Goal: Obtain resource: Download file/media

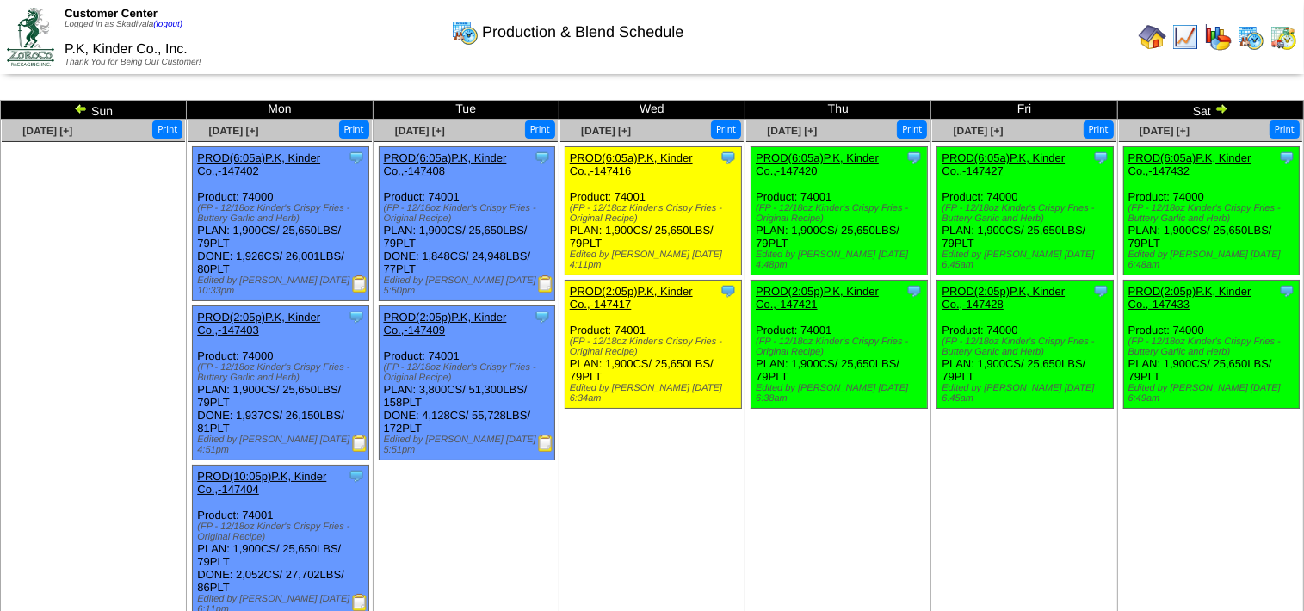
click at [1220, 108] on img at bounding box center [1222, 109] width 14 height 14
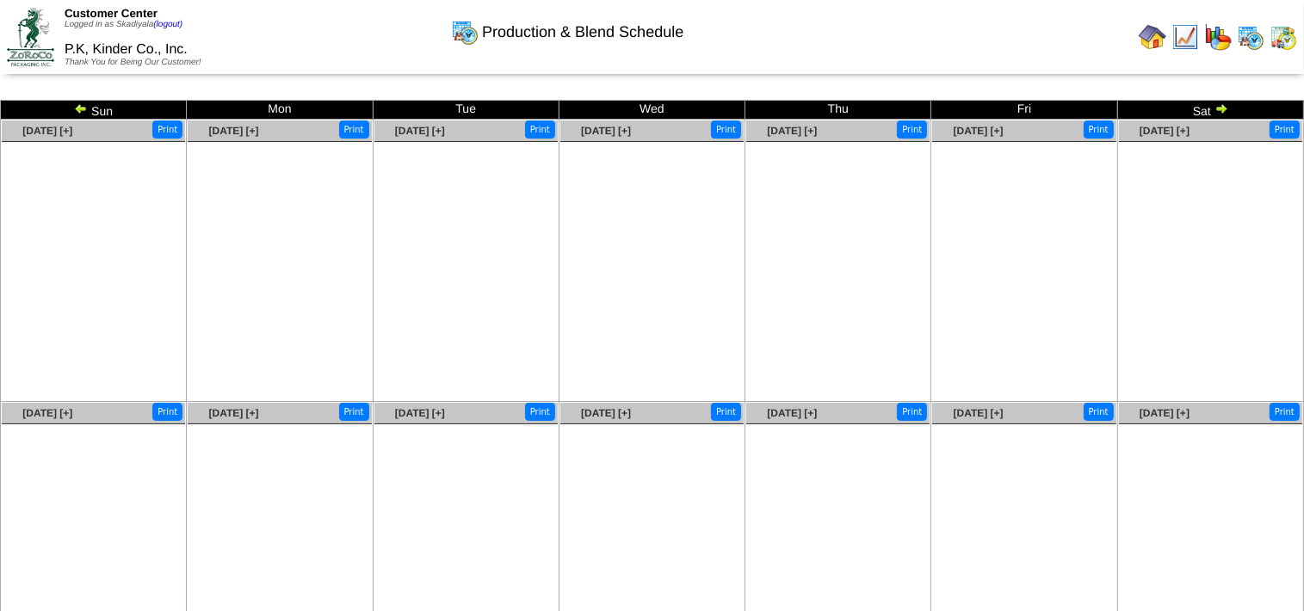
click at [1154, 41] on img at bounding box center [1153, 37] width 28 height 28
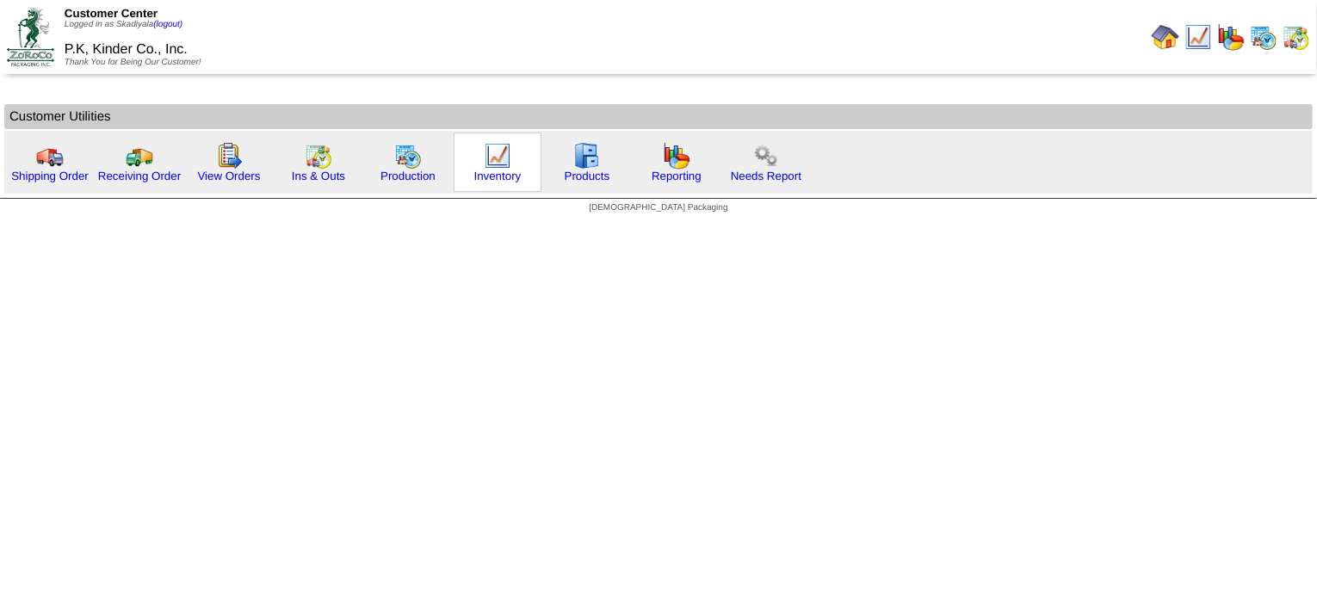
click at [484, 163] on img at bounding box center [498, 156] width 28 height 28
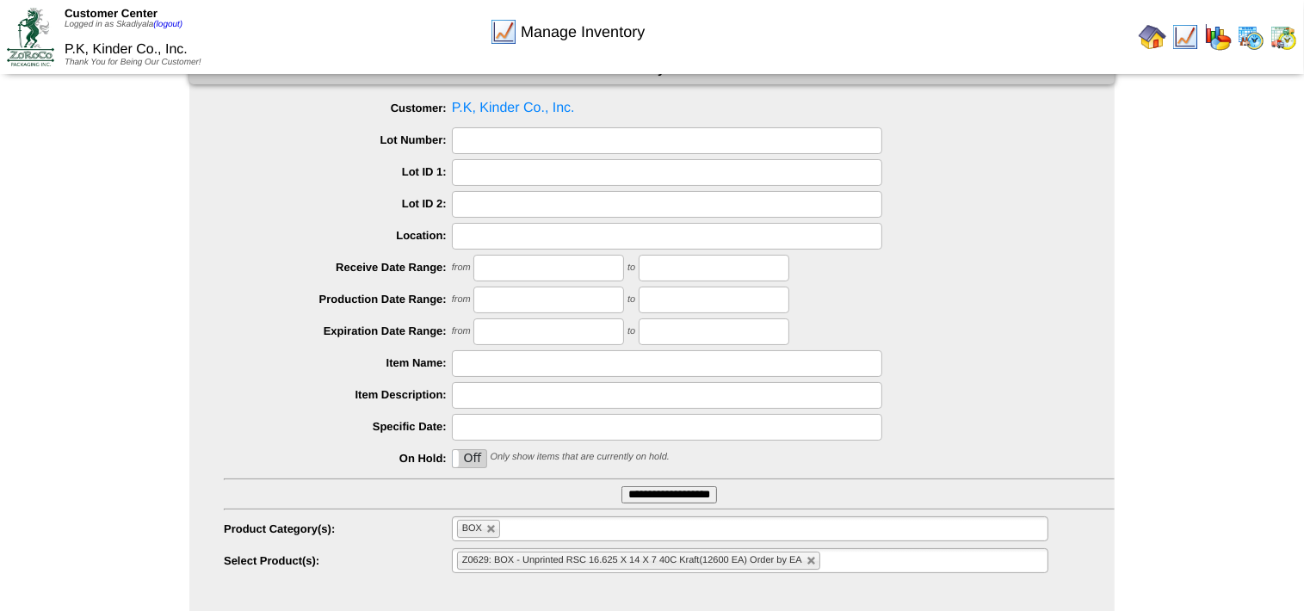
scroll to position [71, 0]
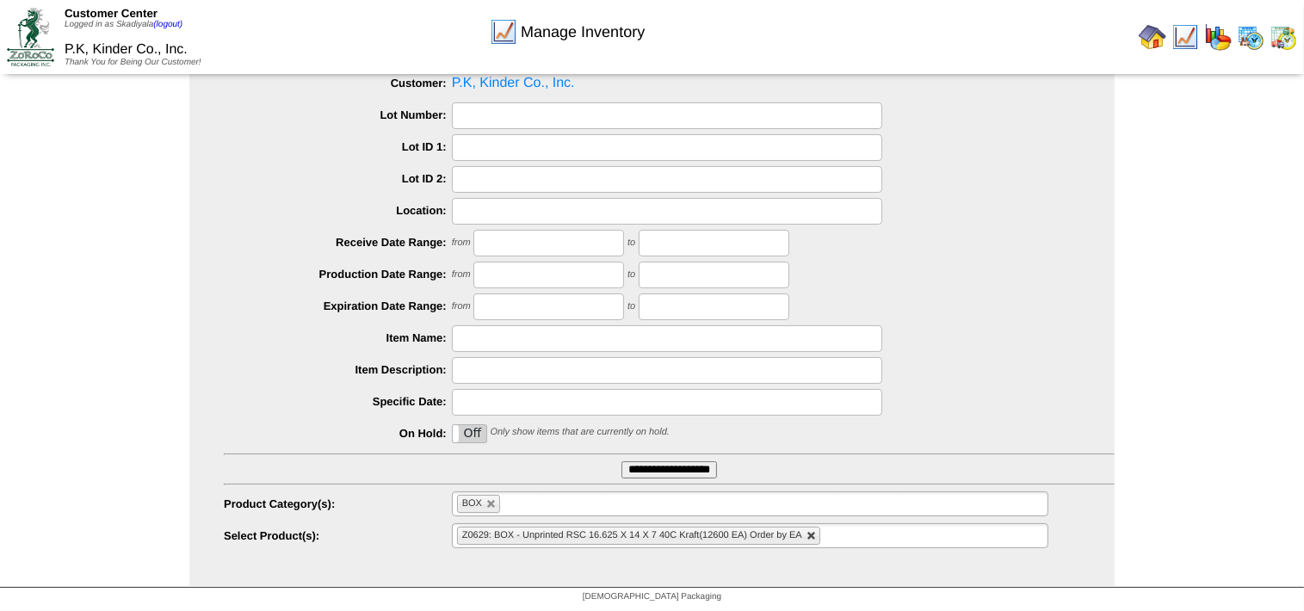
click at [813, 534] on link at bounding box center [812, 536] width 10 height 10
type input "**********"
click at [483, 506] on li "BOX" at bounding box center [478, 504] width 43 height 18
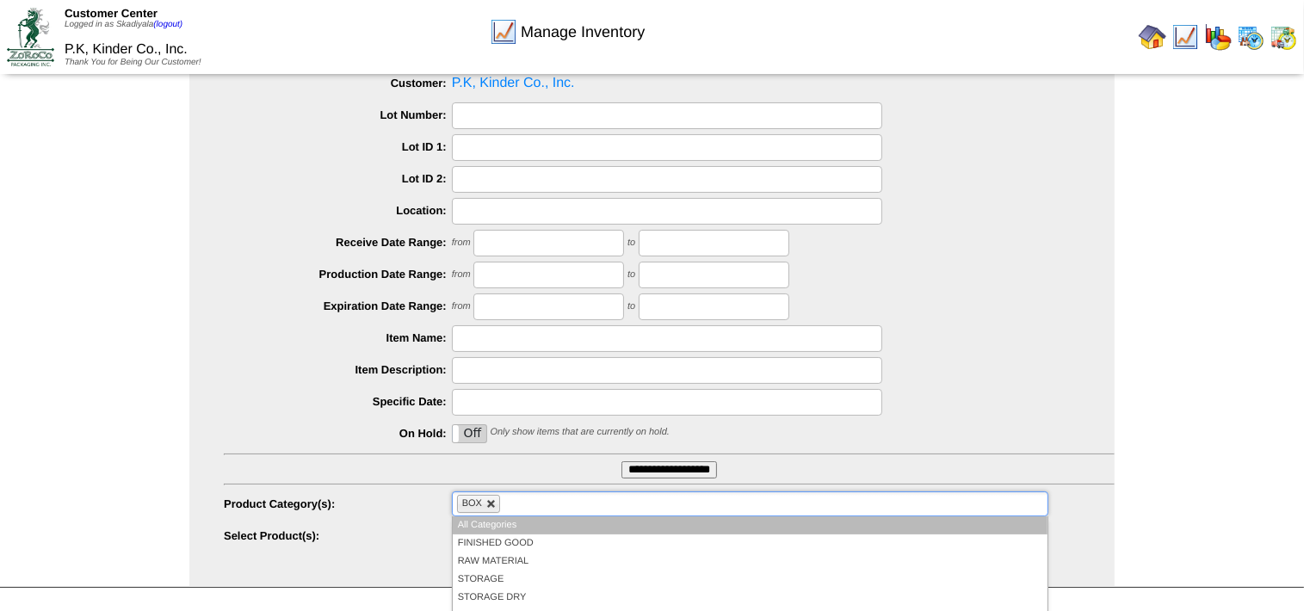
click at [486, 504] on link at bounding box center [491, 504] width 10 height 10
click at [494, 505] on ul at bounding box center [750, 504] width 597 height 25
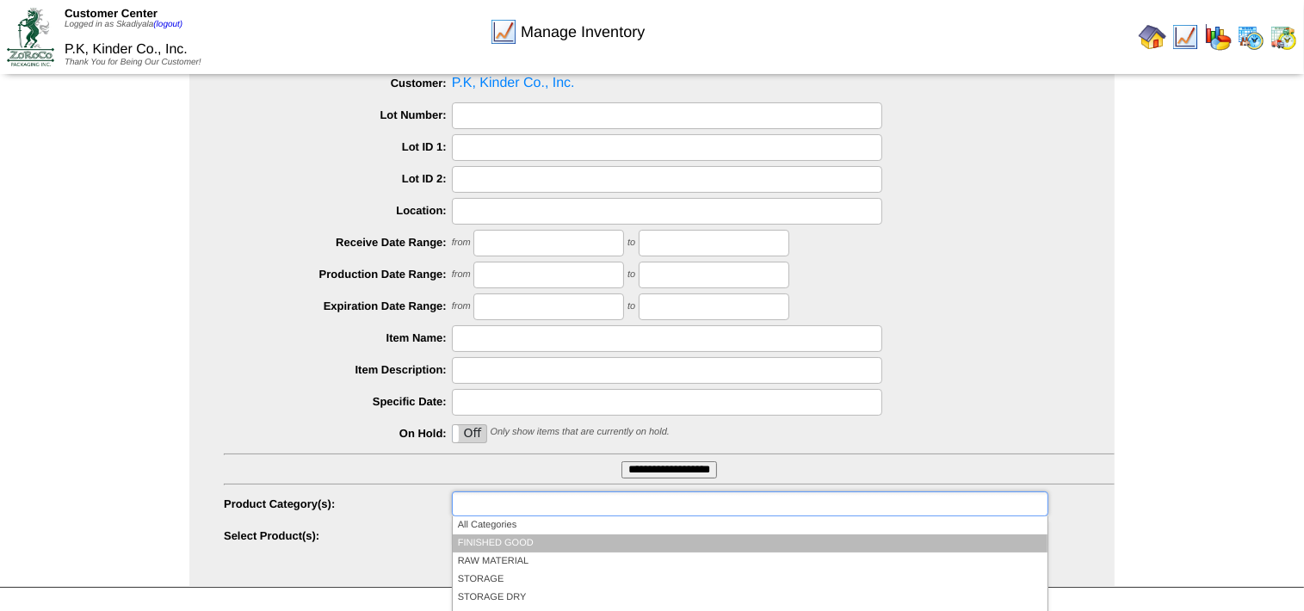
click at [507, 538] on li "FINISHED GOOD" at bounding box center [750, 544] width 595 height 18
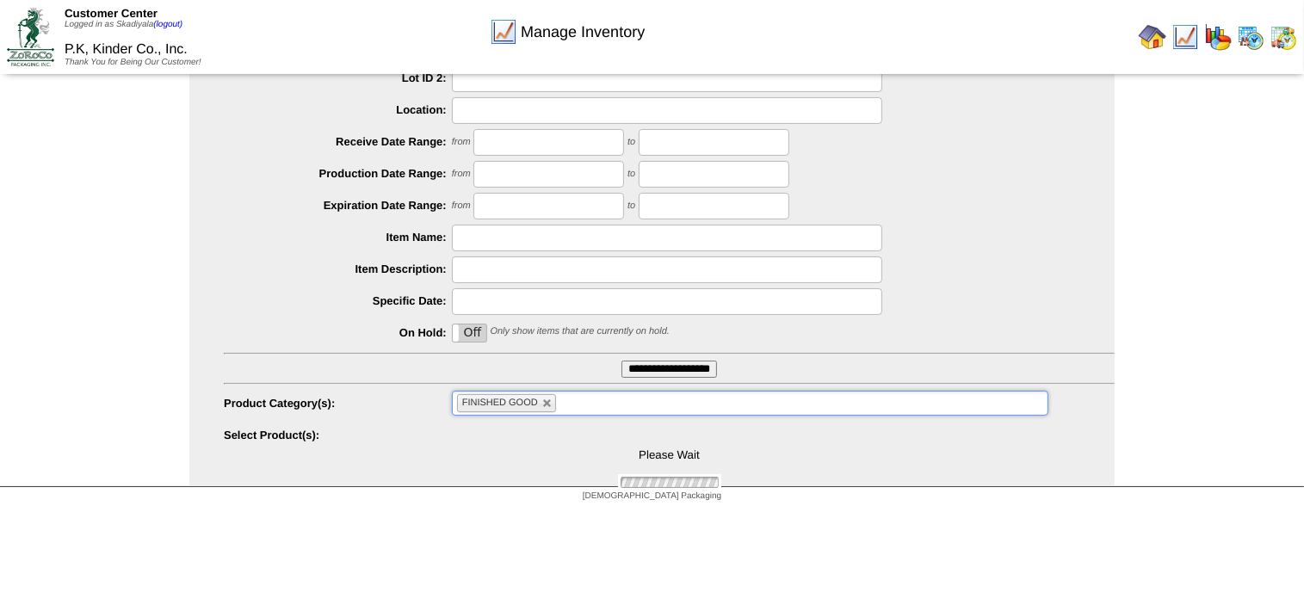
scroll to position [183, 0]
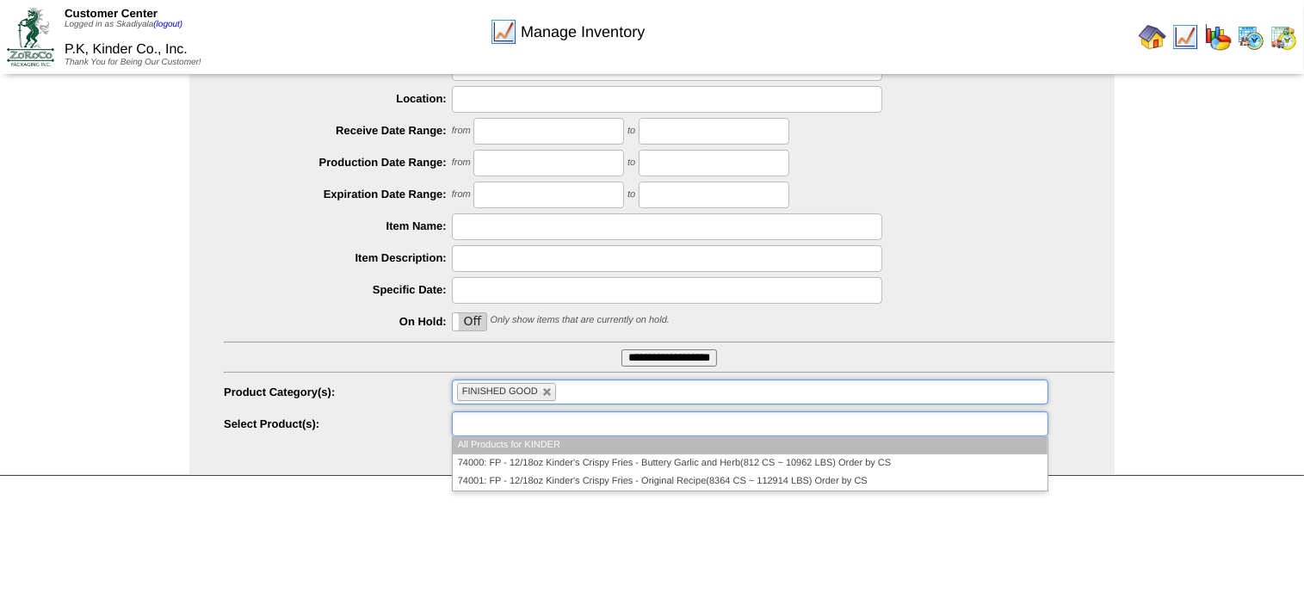
click at [623, 431] on ul at bounding box center [750, 424] width 597 height 25
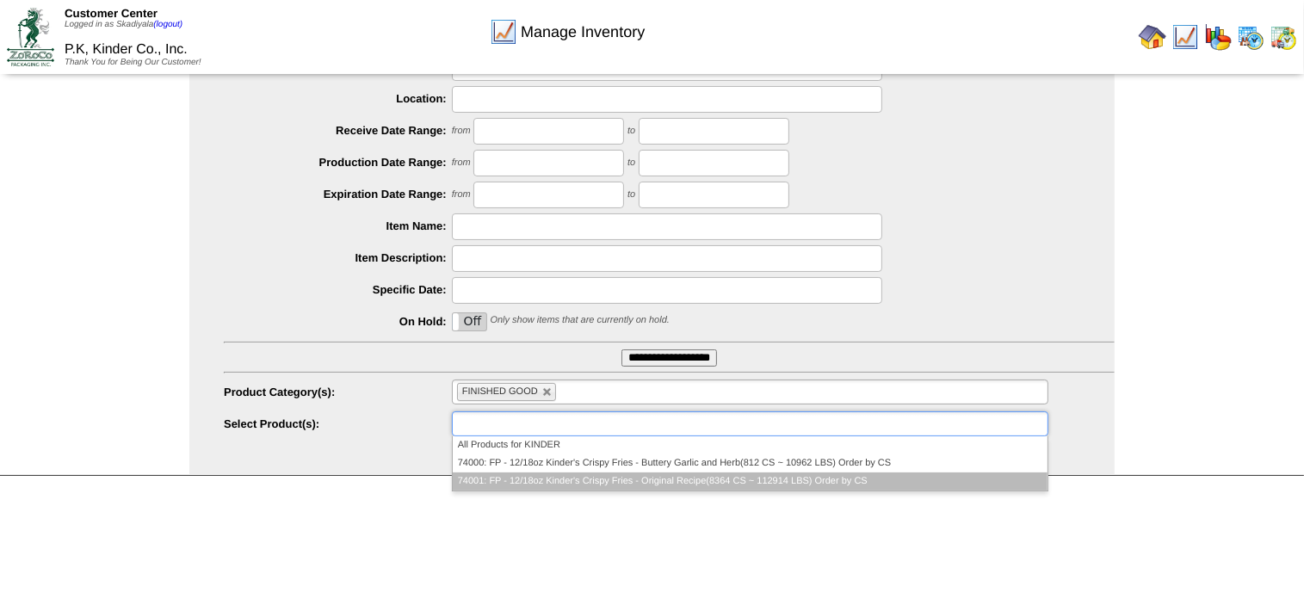
click at [757, 482] on li "74001: FP - 12/18oz Kinder's Crispy Fries - Original Recipe(8364 CS ~ 112914 LB…" at bounding box center [750, 482] width 595 height 18
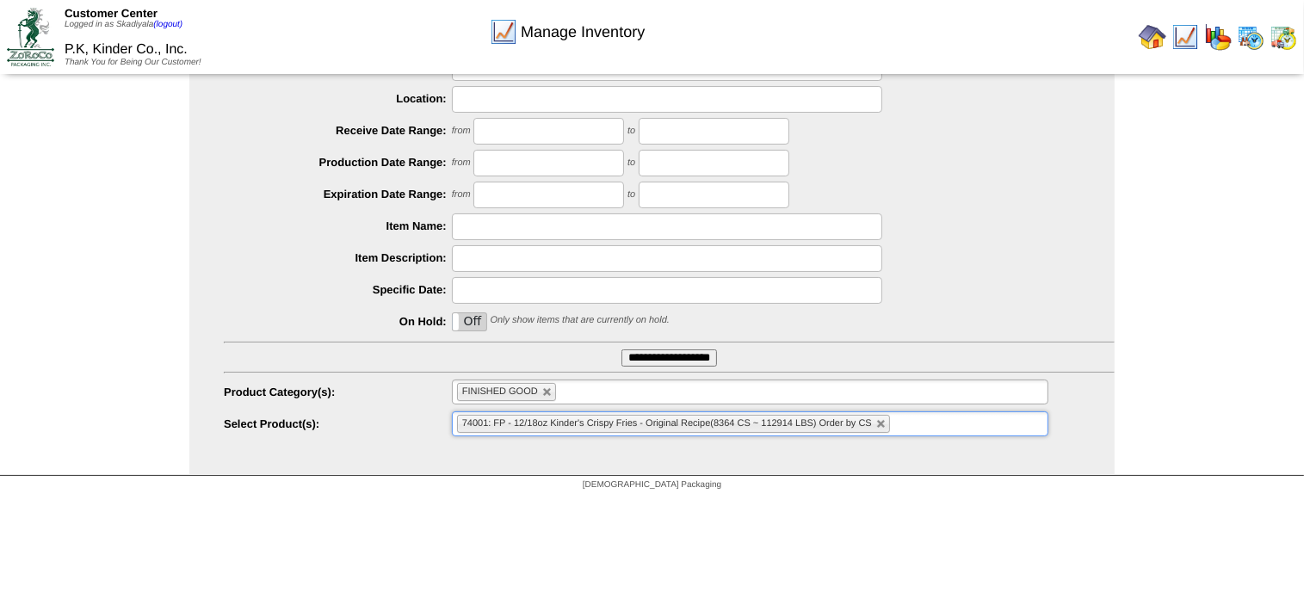
click at [678, 362] on input "**********" at bounding box center [670, 358] width 96 height 17
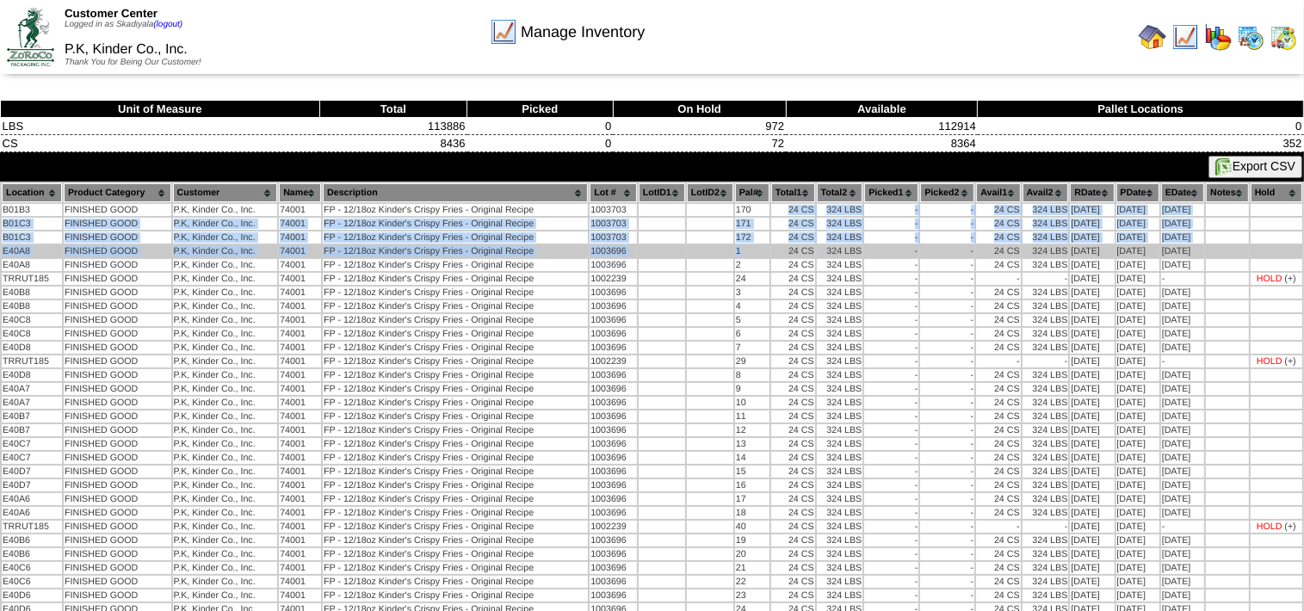
drag, startPoint x: 752, startPoint y: 212, endPoint x: 750, endPoint y: 248, distance: 36.2
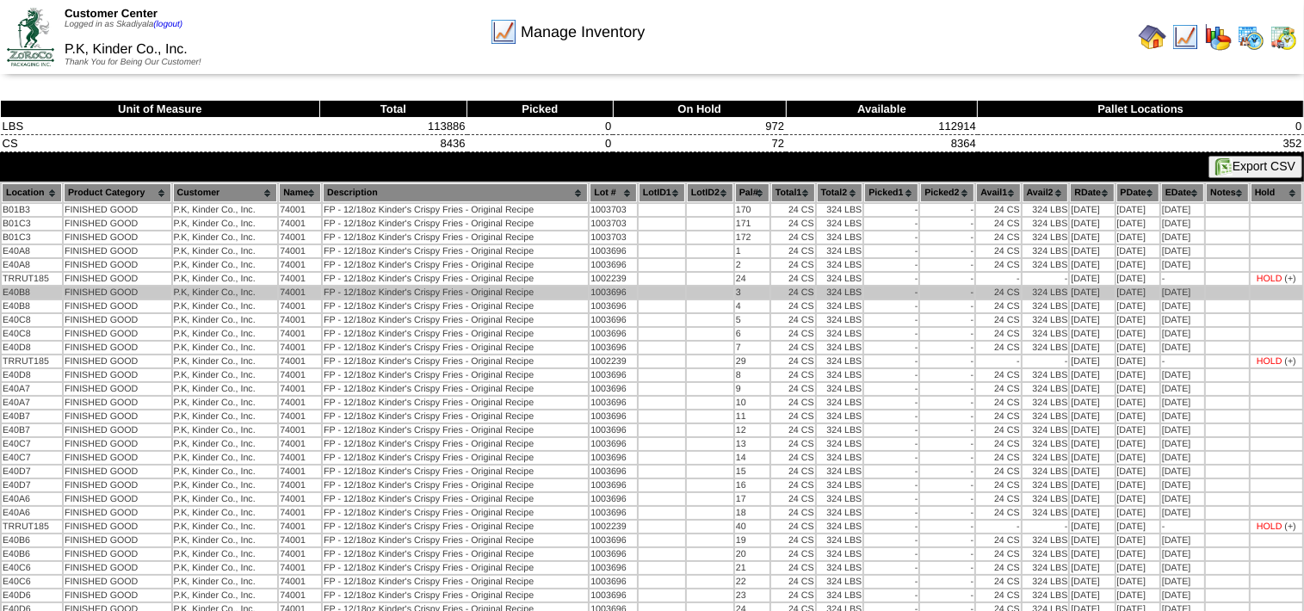
drag, startPoint x: 750, startPoint y: 248, endPoint x: 739, endPoint y: 286, distance: 39.5
click at [739, 287] on td "3" at bounding box center [752, 293] width 34 height 12
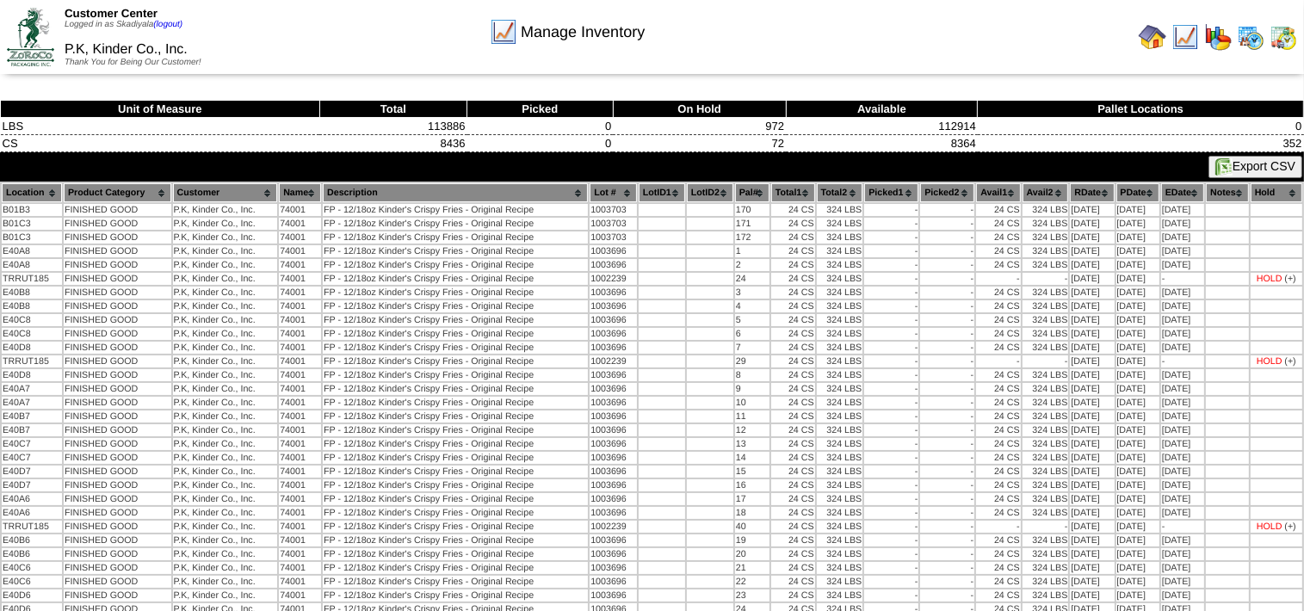
click at [1253, 161] on button "Export CSV" at bounding box center [1256, 167] width 94 height 22
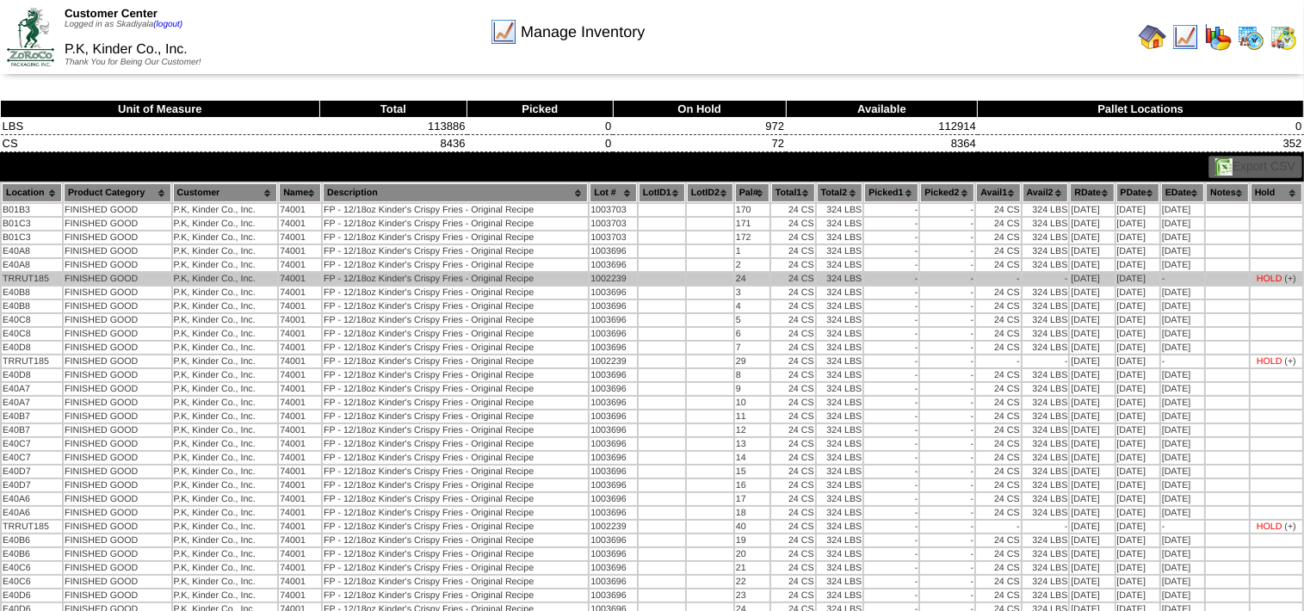
click at [752, 278] on td "24" at bounding box center [752, 279] width 34 height 12
